Goal: Communication & Community: Ask a question

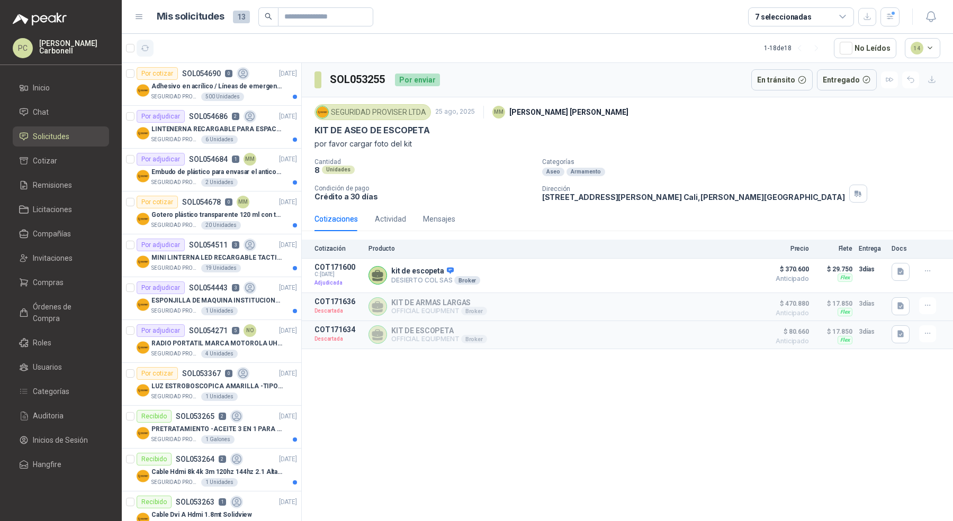
click at [145, 48] on icon "button" at bounding box center [145, 48] width 9 height 9
click at [778, 14] on div "7 seleccionadas" at bounding box center [783, 17] width 57 height 12
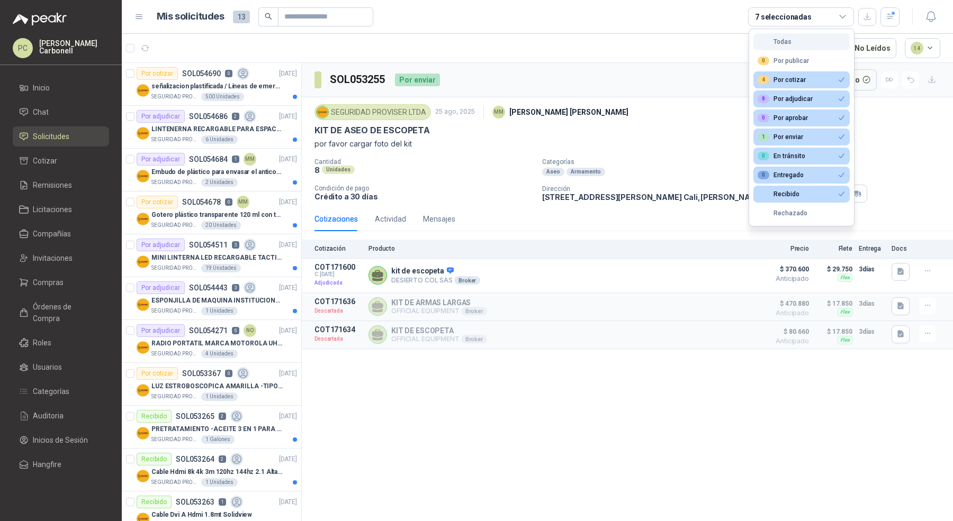
click at [786, 34] on button "Todas" at bounding box center [801, 41] width 96 height 17
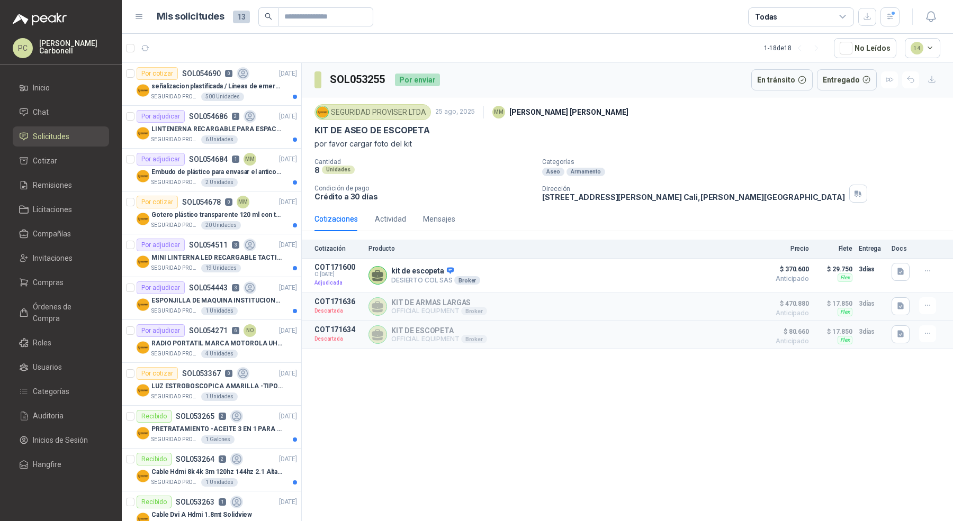
click at [788, 10] on div "Todas" at bounding box center [801, 16] width 106 height 19
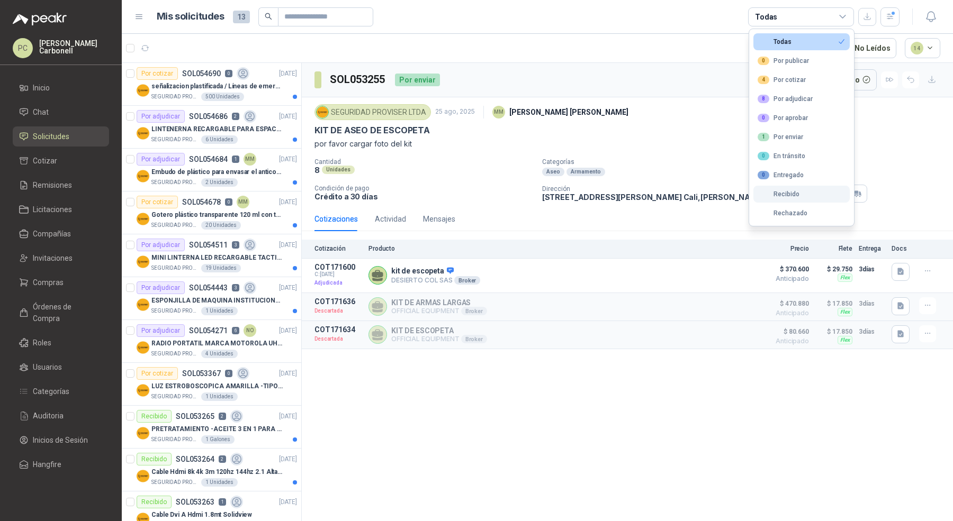
click at [805, 186] on button "Recibido" at bounding box center [801, 194] width 96 height 17
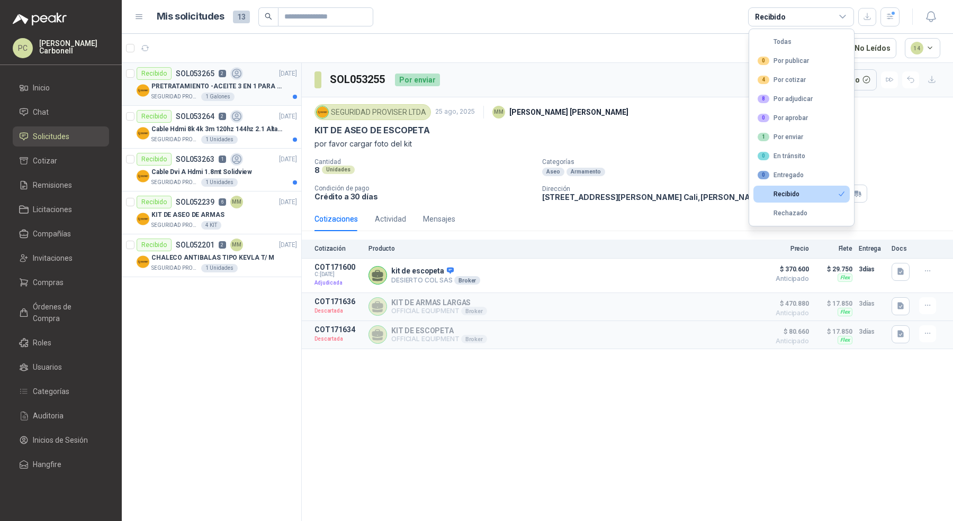
click at [244, 97] on div "SEGURIDAD PROVISER LTDA 1 Galones" at bounding box center [224, 97] width 146 height 8
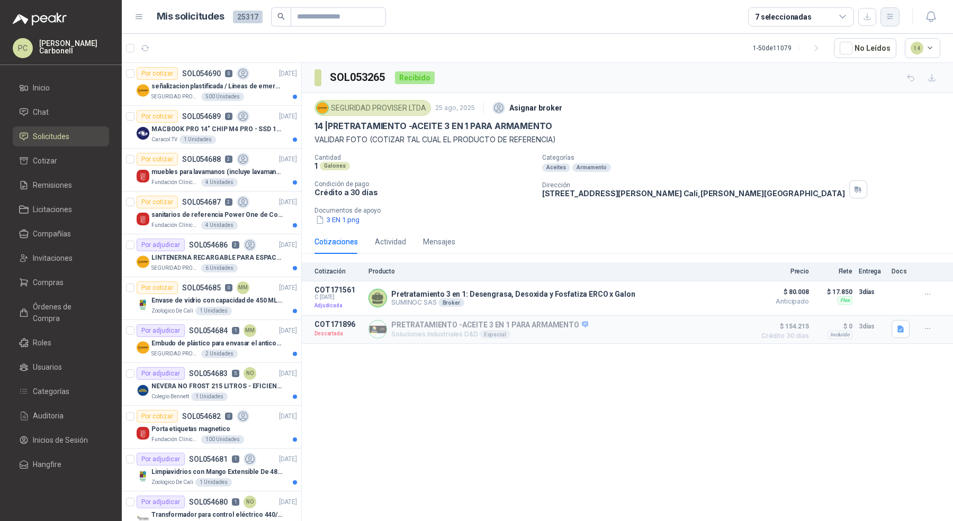
click at [890, 18] on icon "button" at bounding box center [890, 16] width 9 height 9
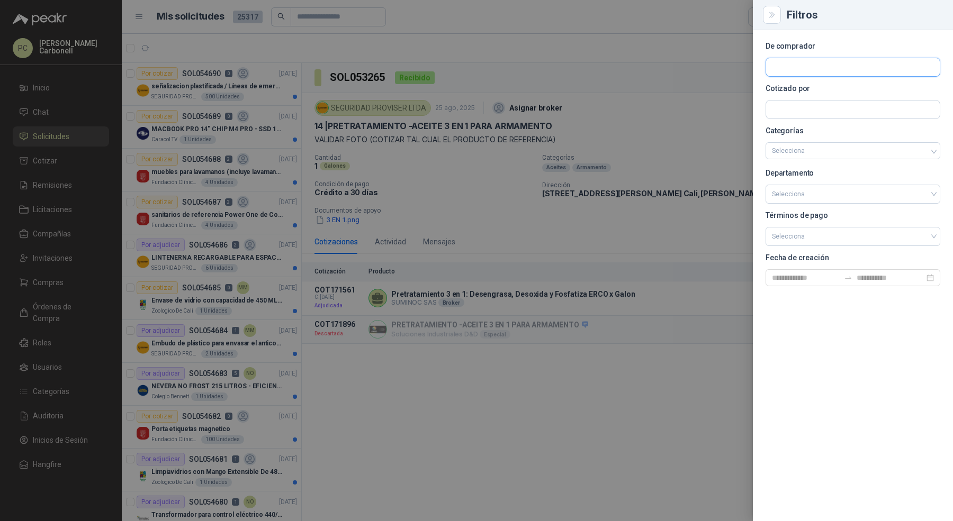
click at [864, 70] on input "text" at bounding box center [853, 67] width 174 height 18
type input "*****"
click at [857, 89] on p "SEGURIDAD PROVISER LTDA" at bounding box center [882, 90] width 185 height 6
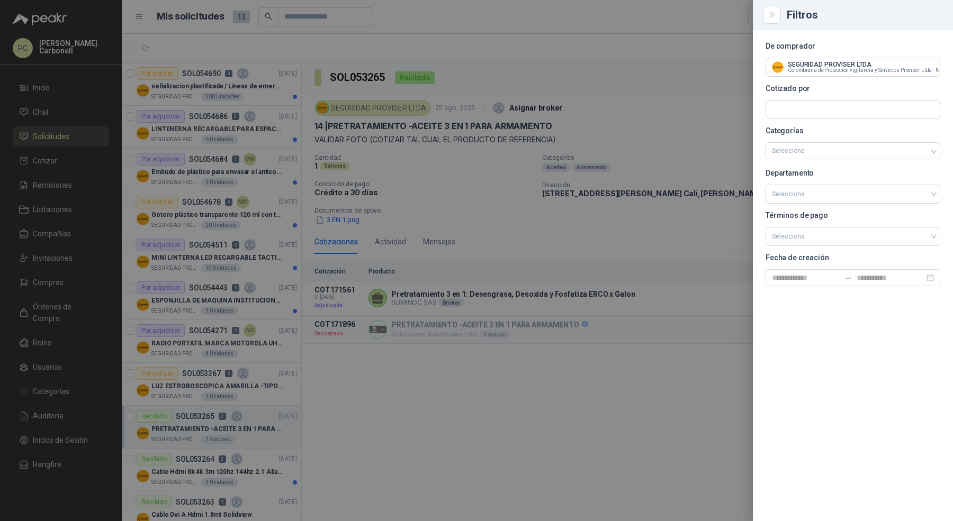
click at [204, 106] on div at bounding box center [476, 260] width 953 height 521
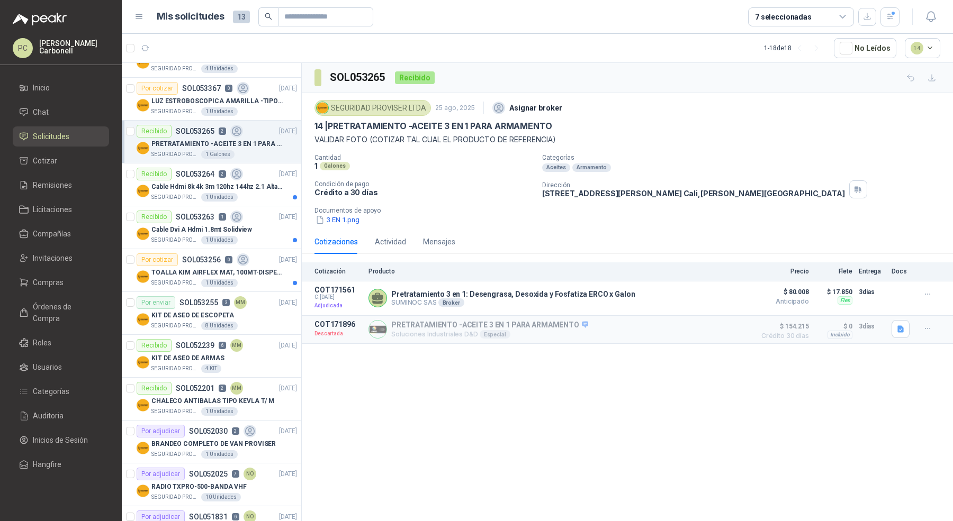
scroll to position [287, 0]
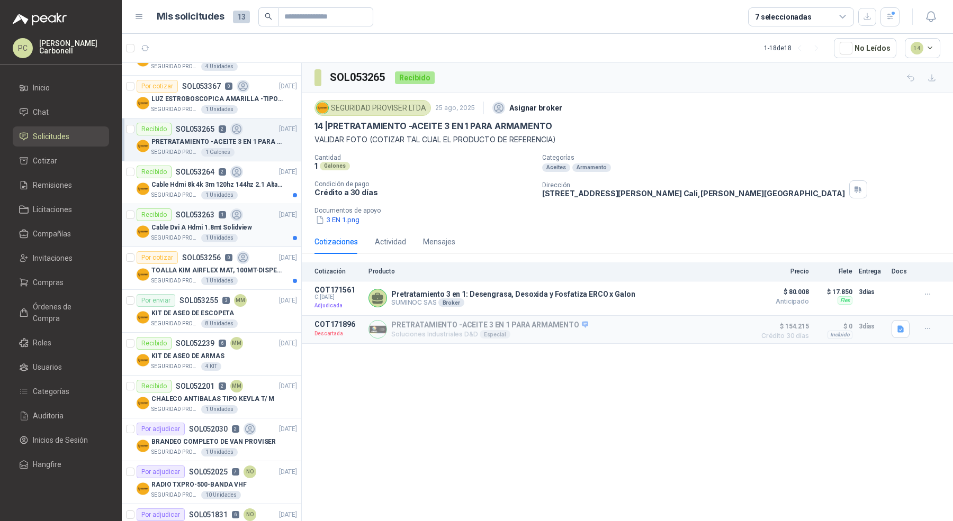
click at [244, 225] on p "Cable Dvi A Hdmi 1.8mt Solidview" at bounding box center [201, 228] width 101 height 10
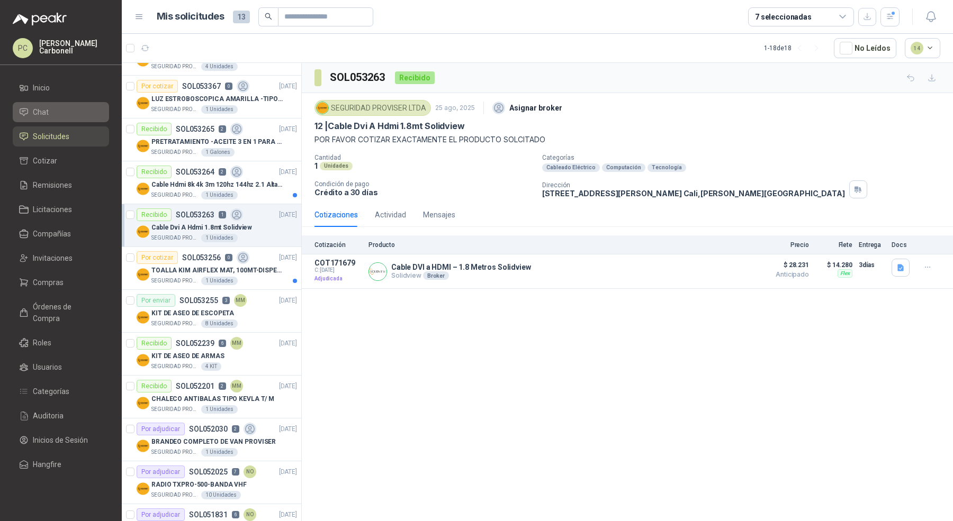
click at [68, 111] on li "Chat" at bounding box center [61, 112] width 84 height 12
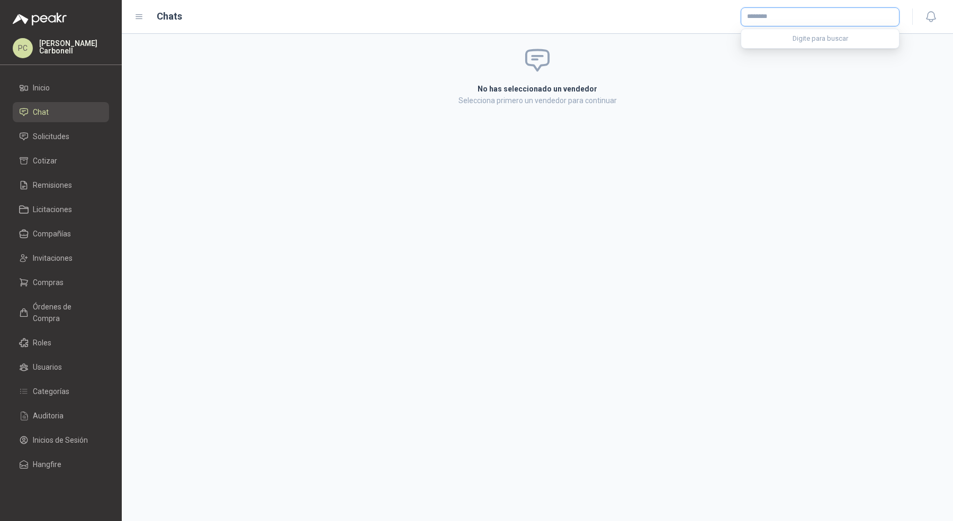
click at [819, 14] on input "text" at bounding box center [820, 17] width 158 height 18
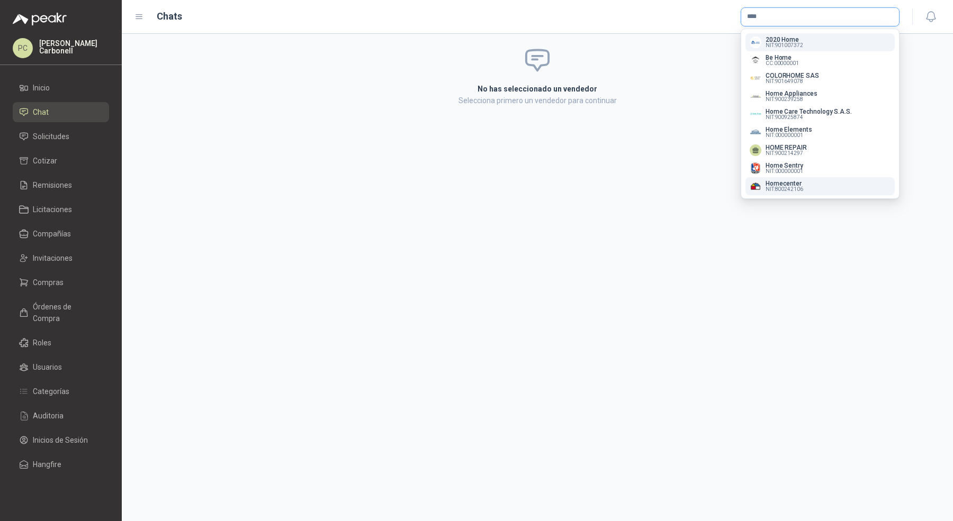
type input "****"
click at [790, 191] on span "NIT : 800242106" at bounding box center [785, 189] width 38 height 5
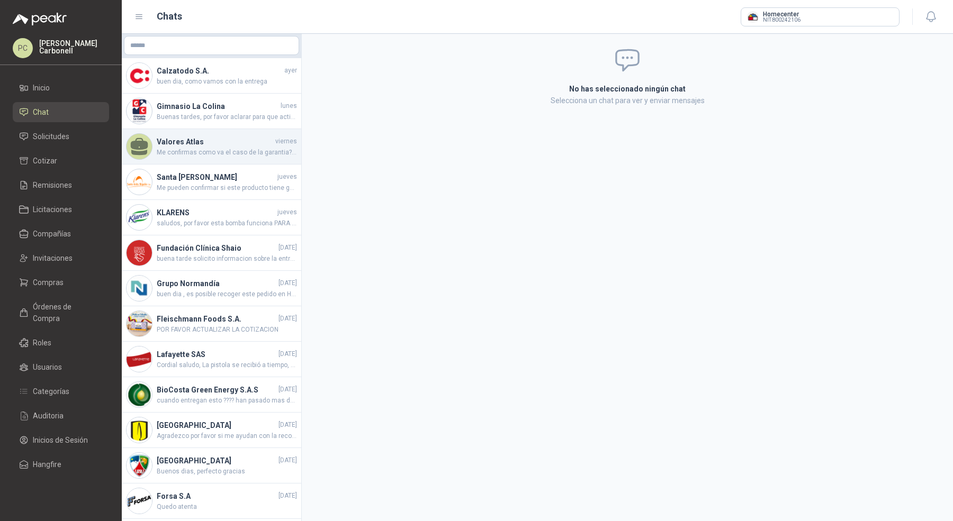
click at [255, 149] on span "Me confirmas como va el caso de la garantia?? |" at bounding box center [227, 153] width 140 height 10
